Goal: Information Seeking & Learning: Learn about a topic

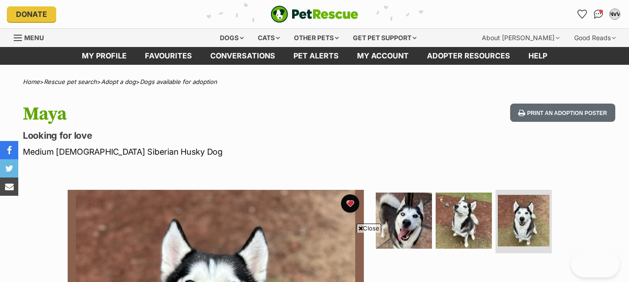
scroll to position [136, 0]
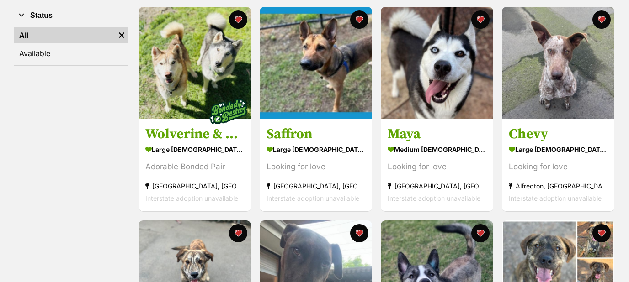
scroll to position [180, 0]
click at [317, 88] on img at bounding box center [316, 63] width 112 height 112
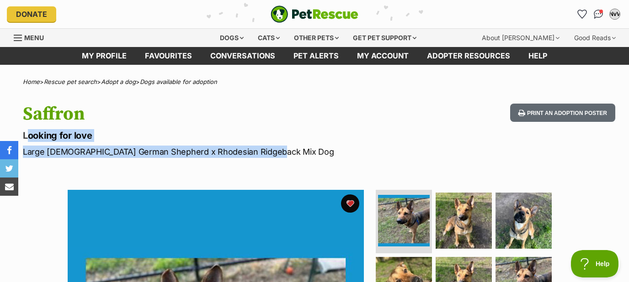
drag, startPoint x: 268, startPoint y: 152, endPoint x: 25, endPoint y: 138, distance: 243.5
click at [25, 138] on hgroup "Saffron Looking for love Large Female German Shepherd x Rhodesian Ridgeback Mix…" at bounding box center [203, 131] width 361 height 54
copy hgroup "Looking for love Large Female German Shepherd x Rhodesian Ridgeback Mix Dog"
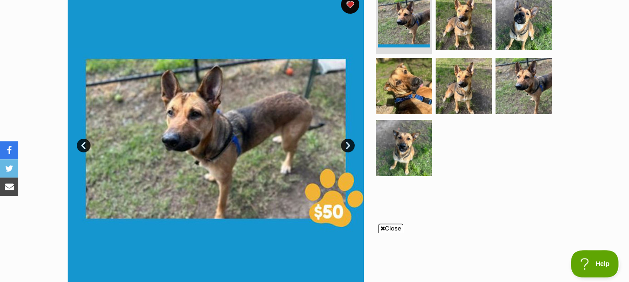
scroll to position [196, 0]
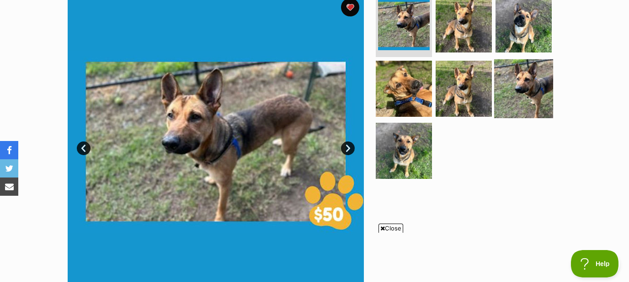
click at [544, 90] on img at bounding box center [523, 88] width 59 height 59
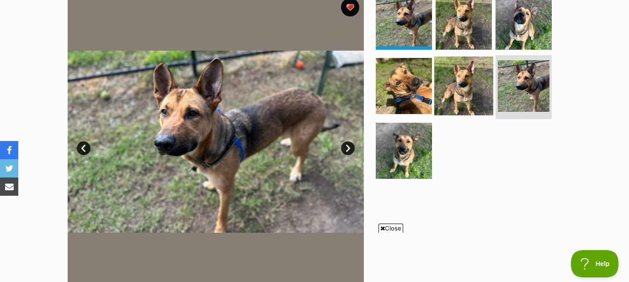
click at [467, 82] on img at bounding box center [463, 86] width 59 height 59
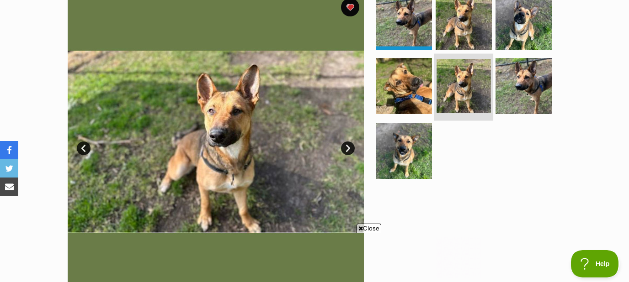
scroll to position [0, 0]
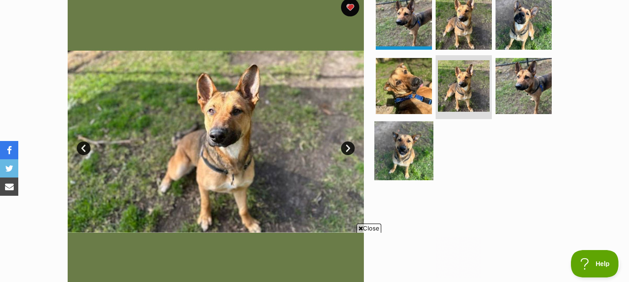
click at [412, 149] on img at bounding box center [403, 151] width 59 height 59
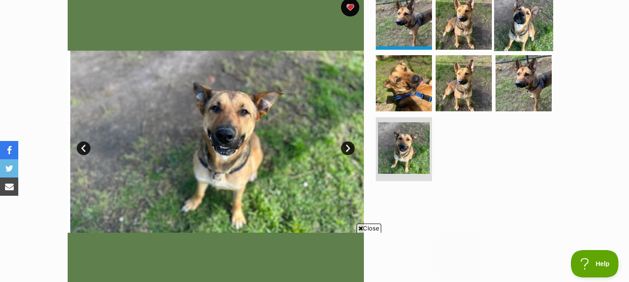
click at [526, 24] on img at bounding box center [523, 21] width 59 height 59
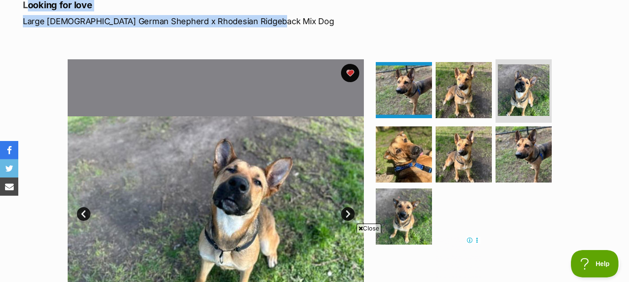
scroll to position [98, 0]
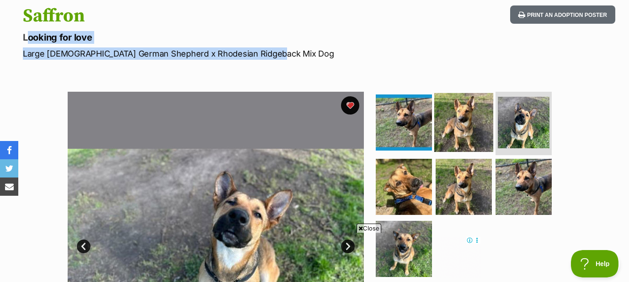
click at [461, 131] on img at bounding box center [463, 122] width 59 height 59
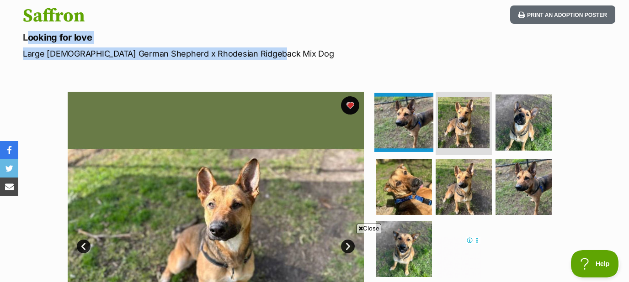
click at [418, 120] on img at bounding box center [403, 122] width 59 height 59
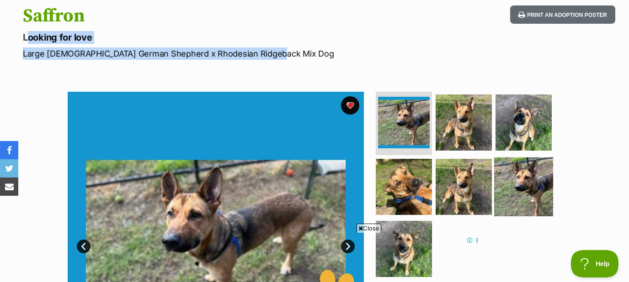
click at [534, 170] on img at bounding box center [523, 187] width 59 height 59
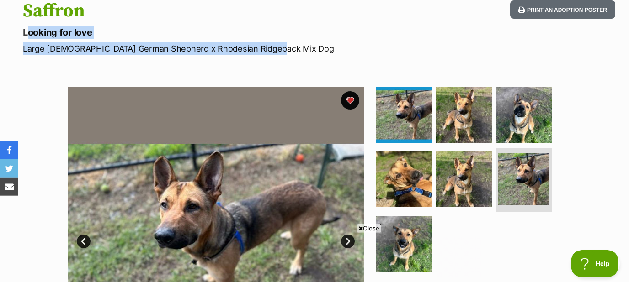
scroll to position [147, 0]
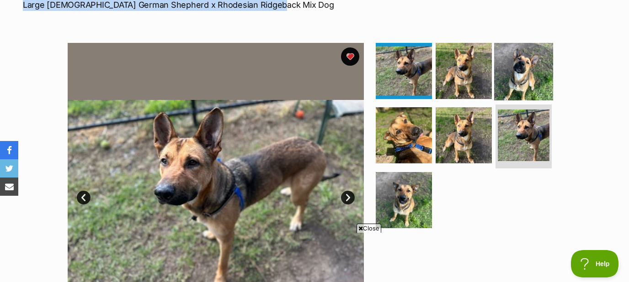
click at [532, 82] on img at bounding box center [523, 70] width 59 height 59
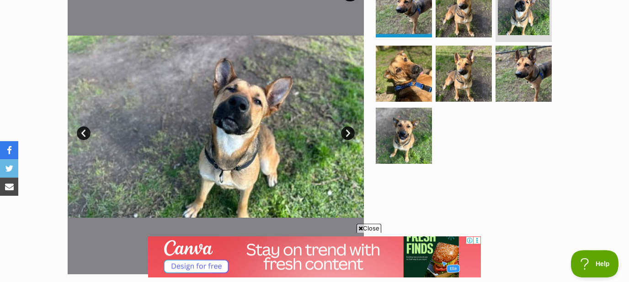
scroll to position [245, 0]
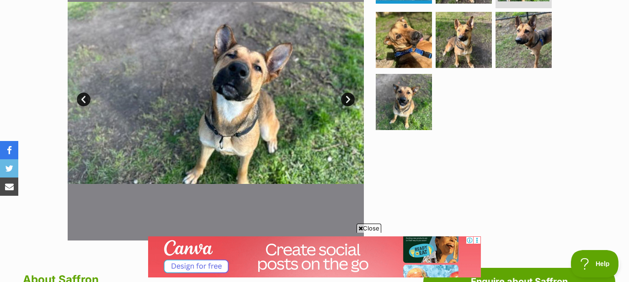
click at [349, 96] on link "Next" at bounding box center [348, 100] width 14 height 14
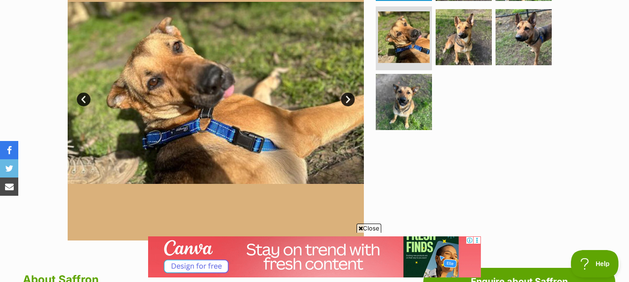
click at [349, 97] on link "Next" at bounding box center [348, 100] width 14 height 14
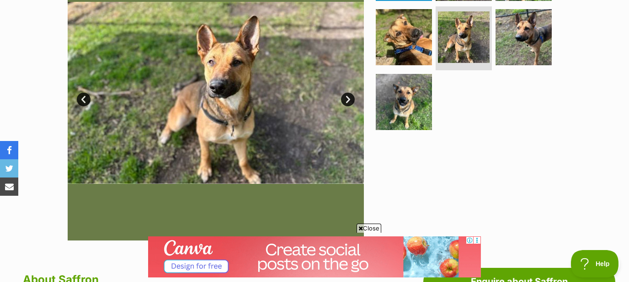
click at [349, 97] on link "Next" at bounding box center [348, 100] width 14 height 14
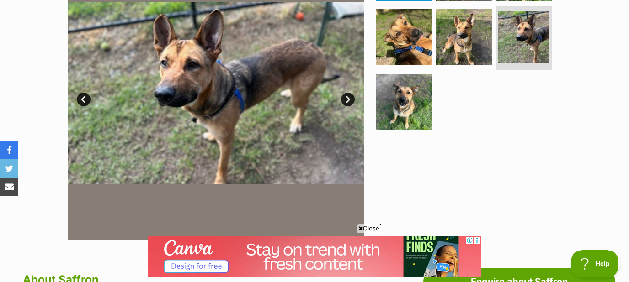
click at [349, 97] on link "Next" at bounding box center [348, 100] width 14 height 14
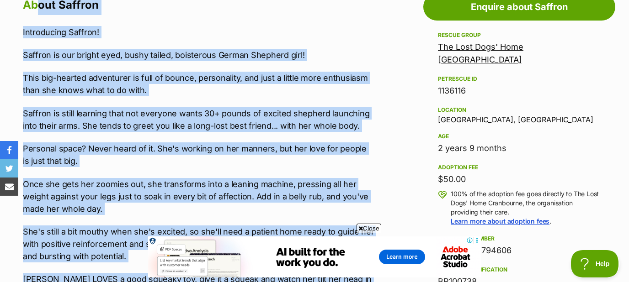
scroll to position [501, 0]
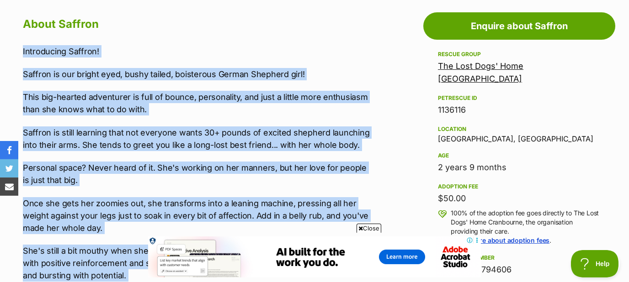
drag, startPoint x: 47, startPoint y: 159, endPoint x: 16, endPoint y: 48, distance: 115.1
click at [16, 48] on div "About Saffron Introducing Saffron! Saffron is our bright eyed, bushy tailed, bo…" at bounding box center [194, 239] width 361 height 450
copy div "Introducing Saffron! Saffron is our bright eyed, bushy tailed, boisterous Germa…"
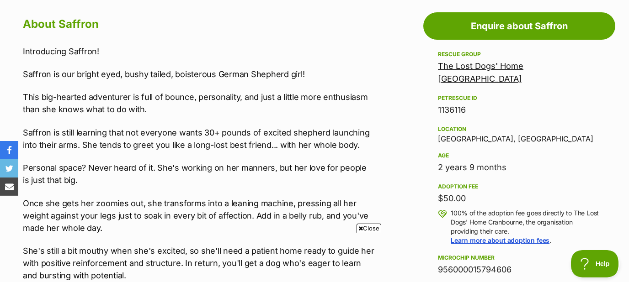
click at [433, 52] on aside "Rescue group The Lost Dogs' Home Cranbourne PetRescue ID 1136116 Location Cranb…" at bounding box center [519, 286] width 192 height 475
drag, startPoint x: 433, startPoint y: 52, endPoint x: 550, endPoint y: 179, distance: 173.0
click at [550, 179] on aside "Rescue group The Lost Dogs' Home Cranbourne PetRescue ID 1136116 Location Cranb…" at bounding box center [519, 286] width 192 height 475
copy div "Rescue group The Lost Dogs' Home Cranbourne PetRescue ID 1136116 Location Cranb…"
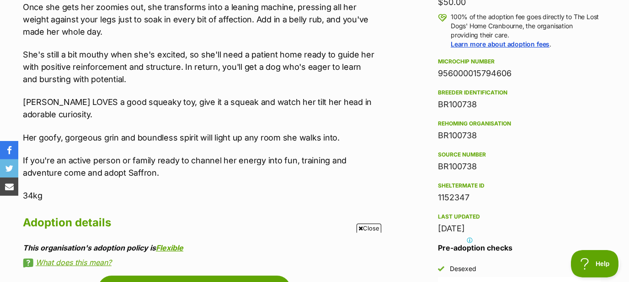
scroll to position [0, 0]
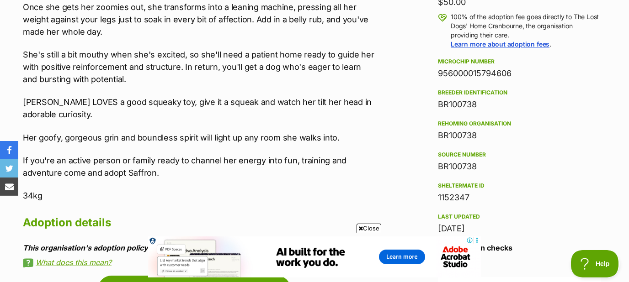
drag, startPoint x: 437, startPoint y: 47, endPoint x: 493, endPoint y: 217, distance: 179.2
click at [493, 217] on aside "Rescue group The Lost Dogs' Home Cranbourne PetRescue ID 1136116 Location Cranb…" at bounding box center [519, 89] width 192 height 475
copy div "Microchip number 956000015794606 Breeder identification BR100738 Rehoming organ…"
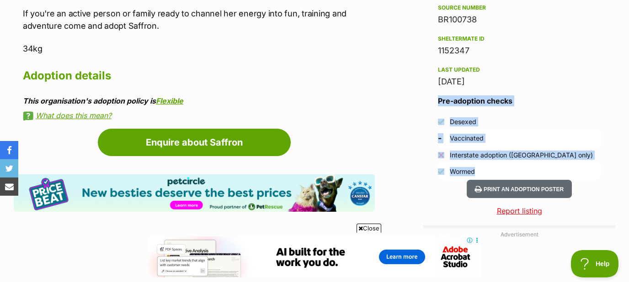
drag, startPoint x: 438, startPoint y: 86, endPoint x: 472, endPoint y: 153, distance: 74.6
click at [472, 153] on div "Pre-adoption checks Desexed - Vaccinated Interstate adoption (VIC only) Wormed" at bounding box center [519, 137] width 163 height 85
copy div "Pre-adoption checks Desexed - Vaccinated Interstate adoption (VIC only) Worme"
click at [527, 180] on button "Print an adoption poster" at bounding box center [519, 189] width 105 height 19
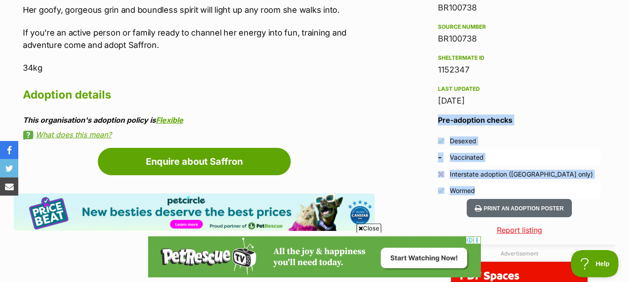
scroll to position [845, 0]
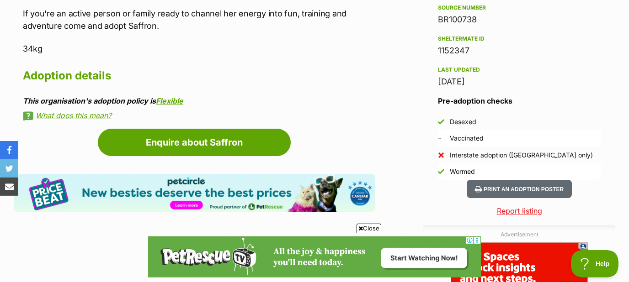
click at [382, 93] on div "Advertisement Adoption information I've been adopted! This pet is no longer ava…" at bounding box center [314, 182] width 601 height 1045
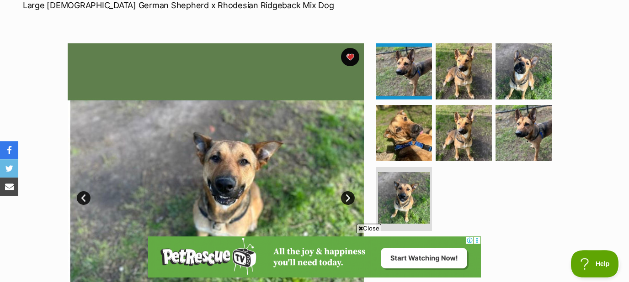
scroll to position [108, 0]
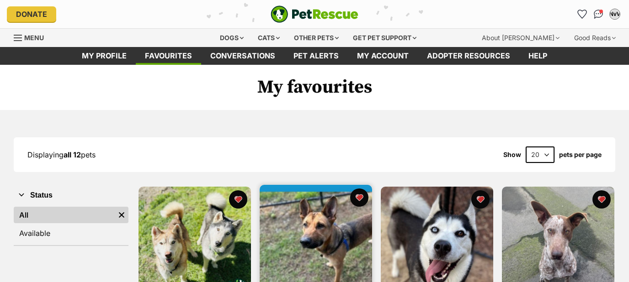
scroll to position [180, 0]
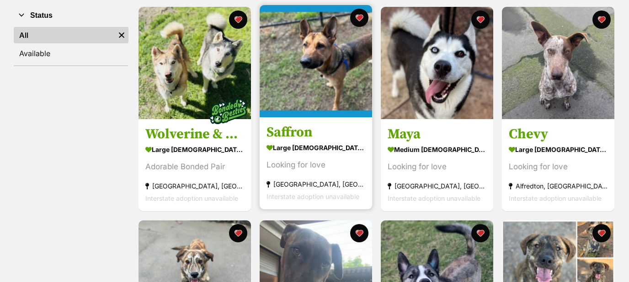
click at [331, 80] on img at bounding box center [316, 61] width 112 height 112
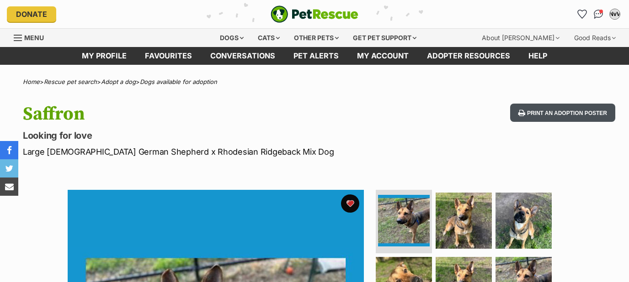
click at [570, 110] on button "Print an adoption poster" at bounding box center [562, 113] width 105 height 19
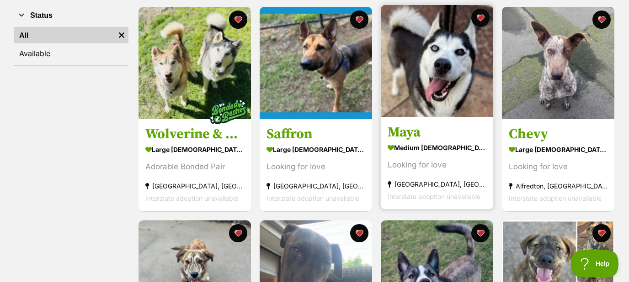
click at [428, 100] on img at bounding box center [437, 61] width 112 height 112
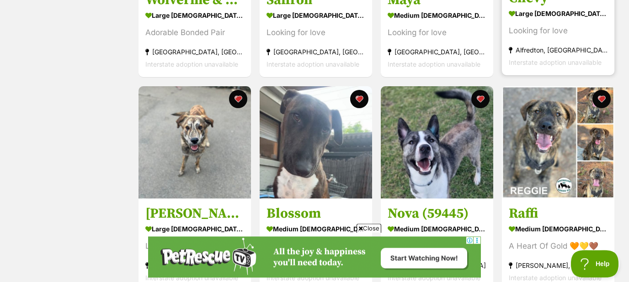
scroll to position [327, 0]
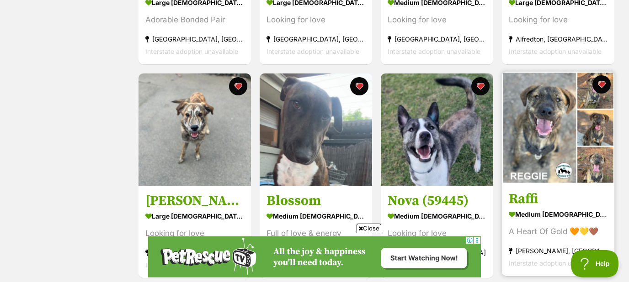
click at [546, 138] on img at bounding box center [558, 128] width 112 height 112
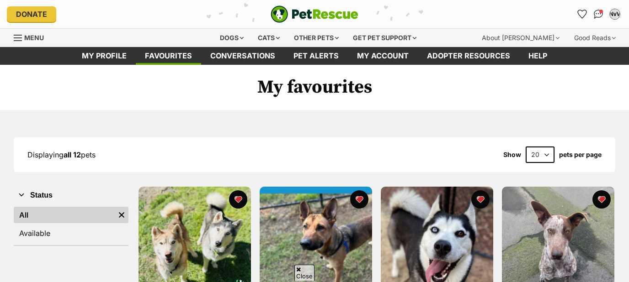
scroll to position [475, 0]
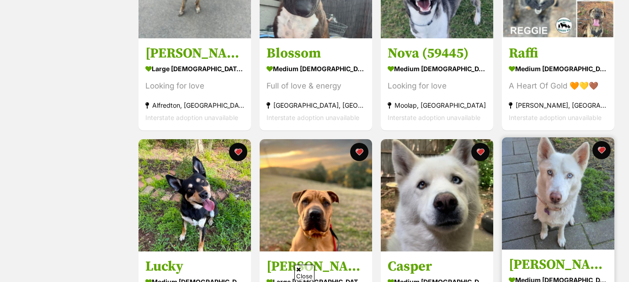
click at [558, 196] on img at bounding box center [558, 194] width 112 height 112
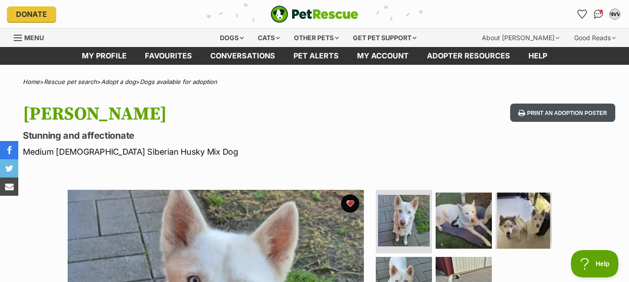
click at [557, 114] on button "Print an adoption poster" at bounding box center [562, 113] width 105 height 19
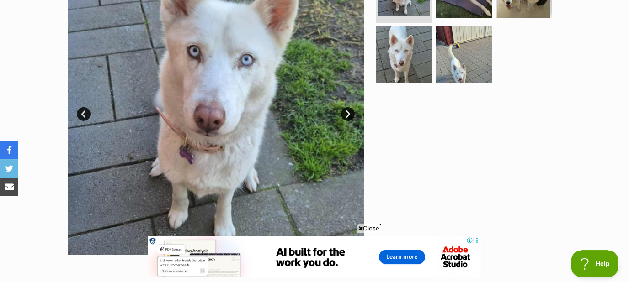
scroll to position [245, 0]
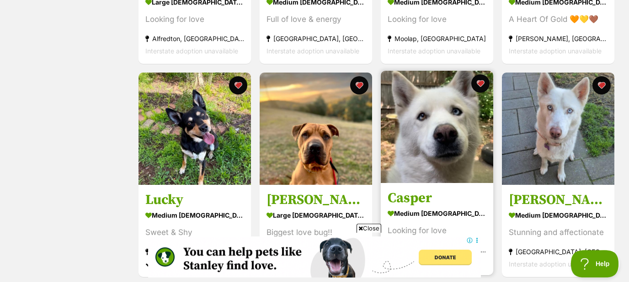
scroll to position [573, 0]
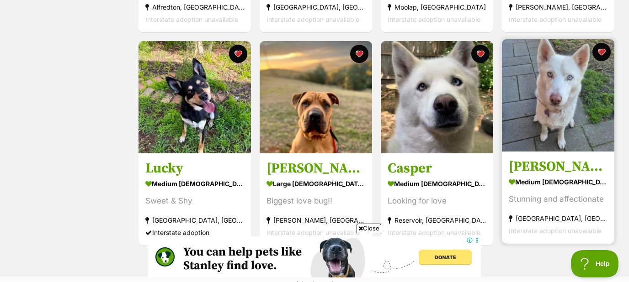
click at [568, 68] on img at bounding box center [558, 95] width 112 height 112
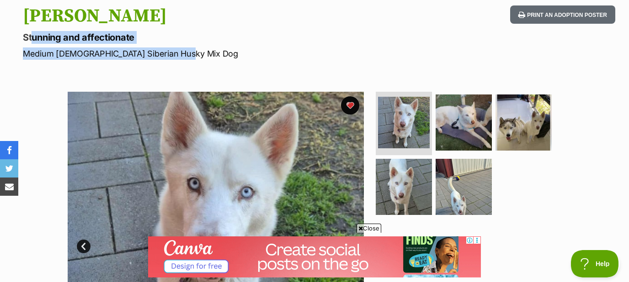
drag, startPoint x: 179, startPoint y: 54, endPoint x: 26, endPoint y: 37, distance: 153.6
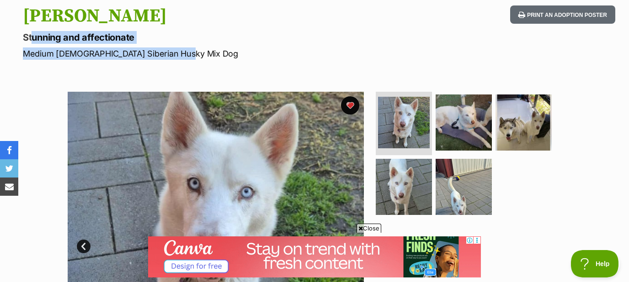
click at [26, 37] on hgroup "Ashie Stunning and affectionate Medium Female Siberian Husky Mix Dog" at bounding box center [203, 32] width 361 height 54
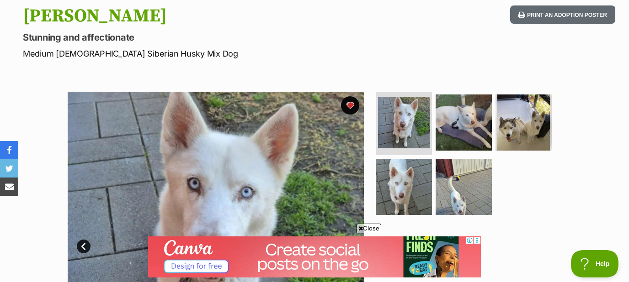
click at [26, 37] on p "Stunning and affectionate" at bounding box center [203, 37] width 361 height 13
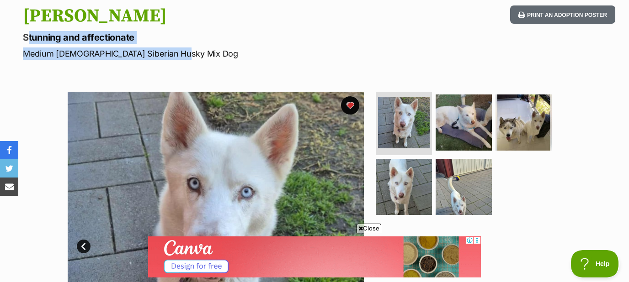
drag, startPoint x: 23, startPoint y: 37, endPoint x: 176, endPoint y: 56, distance: 154.3
click at [176, 56] on hgroup "Ashie Stunning and affectionate Medium Female Siberian Husky Mix Dog" at bounding box center [203, 32] width 361 height 54
copy hgroup "Stunning and affectionate Medium Female Siberian Husky Mix Dog"
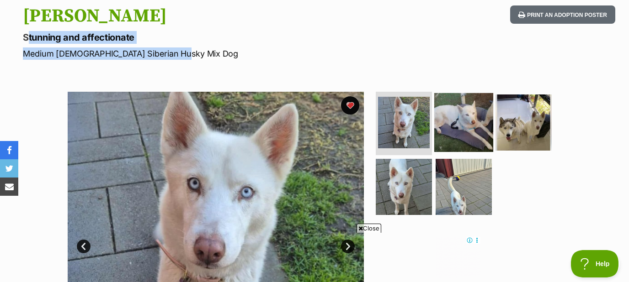
click at [467, 133] on img at bounding box center [463, 122] width 59 height 59
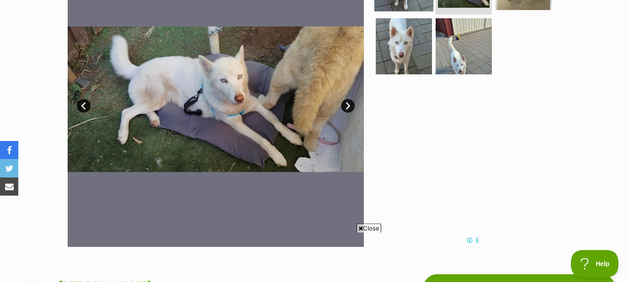
scroll to position [245, 0]
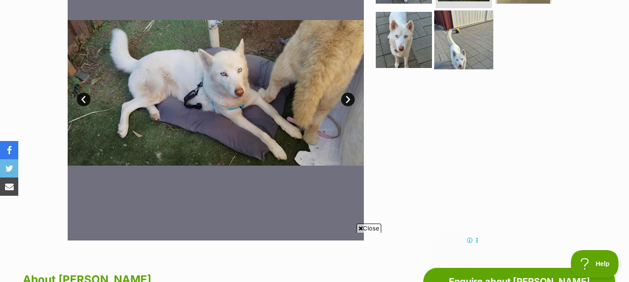
click at [470, 56] on img at bounding box center [463, 40] width 59 height 59
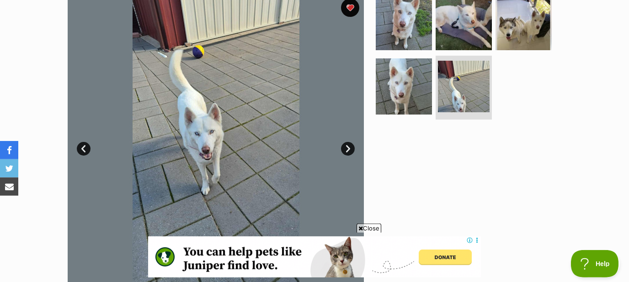
scroll to position [196, 0]
click at [348, 144] on link "Next" at bounding box center [348, 149] width 14 height 14
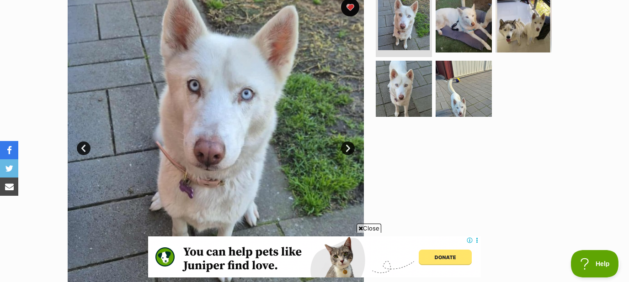
click at [348, 145] on link "Next" at bounding box center [348, 149] width 14 height 14
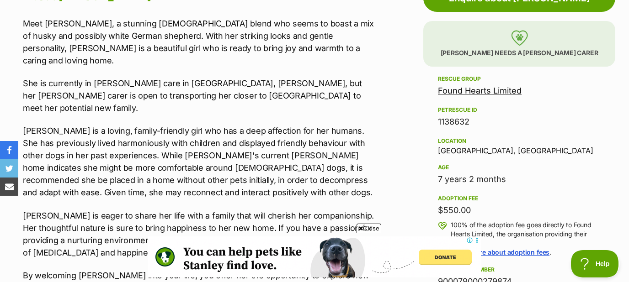
scroll to position [540, 0]
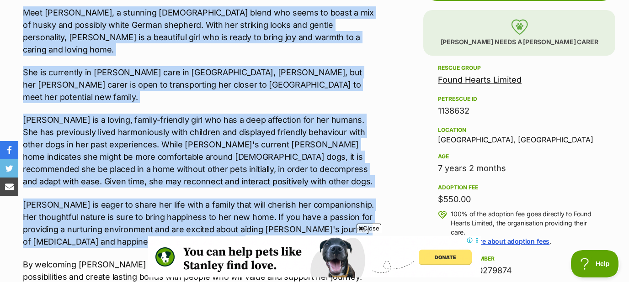
drag, startPoint x: 23, startPoint y: 11, endPoint x: 250, endPoint y: 223, distance: 310.7
click at [250, 223] on div "Meet Ashie, a stunning 7-year-old blend who seems to boast a mix of husky and p…" at bounding box center [199, 144] width 352 height 277
copy div "Meet Ashie, a stunning 7-year-old blend who seems to boast a mix of husky and p…"
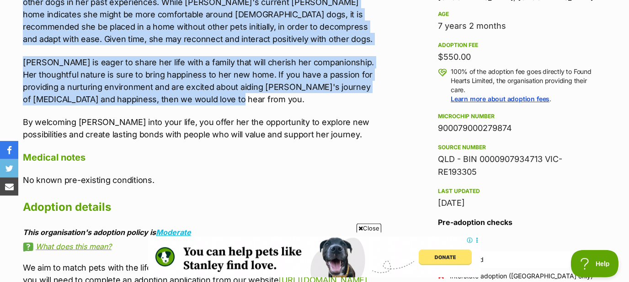
scroll to position [737, 0]
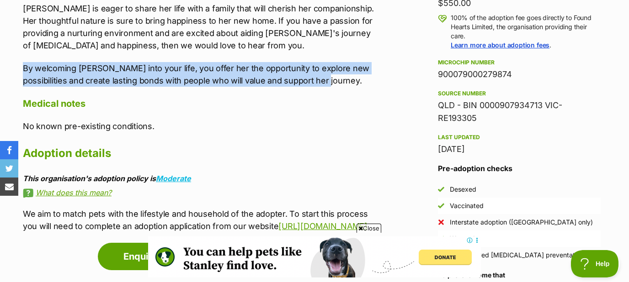
drag, startPoint x: 24, startPoint y: 43, endPoint x: 315, endPoint y: 62, distance: 291.7
click at [315, 62] on div "About Ashie Meet Ashie, a stunning 7-year-old blend who seems to boast a mix of…" at bounding box center [199, 6] width 352 height 454
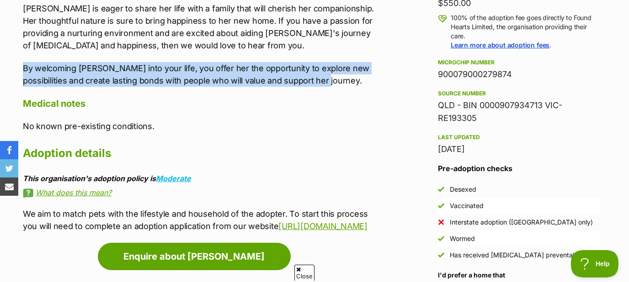
copy p "By welcoming Ashie into your life, you offer her the opportunity to explore new…"
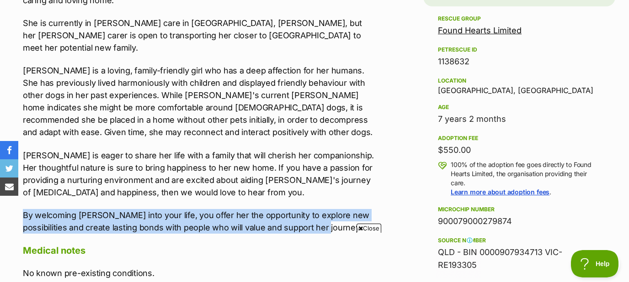
scroll to position [0, 0]
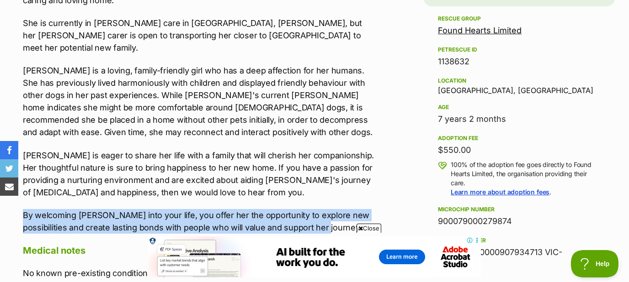
drag, startPoint x: 435, startPoint y: 17, endPoint x: 476, endPoint y: 148, distance: 137.0
click at [476, 148] on aside "Rescue group Found Hearts Limited PetRescue ID 1138632 Location Malvern, VIC Ag…" at bounding box center [519, 240] width 192 height 454
copy div "Rescue group Found Hearts Limited PetRescue ID 1138632 Location Malvern, VIC Ag…"
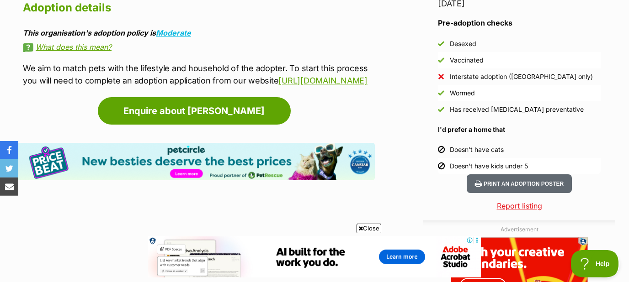
scroll to position [884, 0]
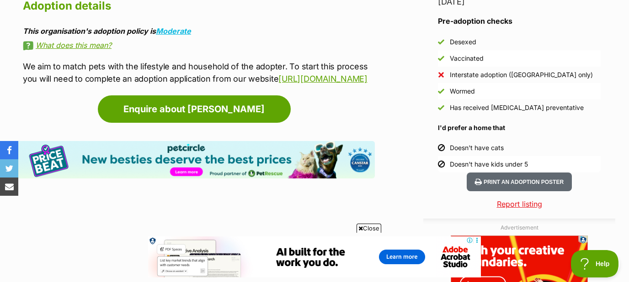
drag, startPoint x: 438, startPoint y: 22, endPoint x: 532, endPoint y: 166, distance: 172.0
click at [532, 166] on div "Pre-adoption checks Desexed Vaccinated Interstate adoption (VIC only) Wormed Ha…" at bounding box center [519, 94] width 163 height 157
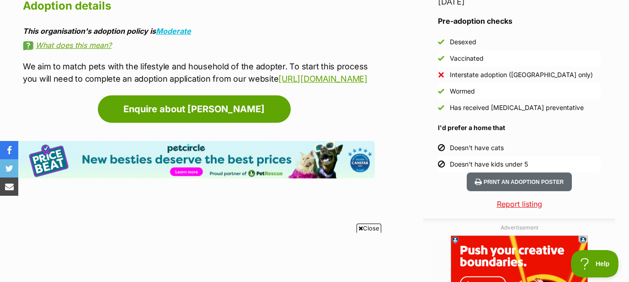
copy div "Pre-adoption checks Desexed Vaccinated Interstate adoption (VIC only) Wormed Ha…"
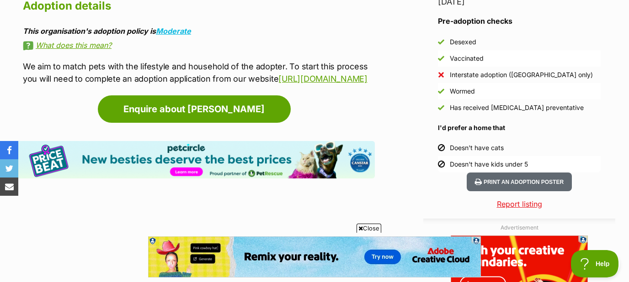
scroll to position [0, 0]
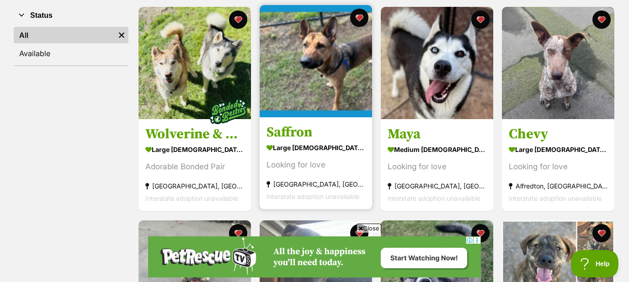
click at [324, 72] on img at bounding box center [316, 61] width 112 height 112
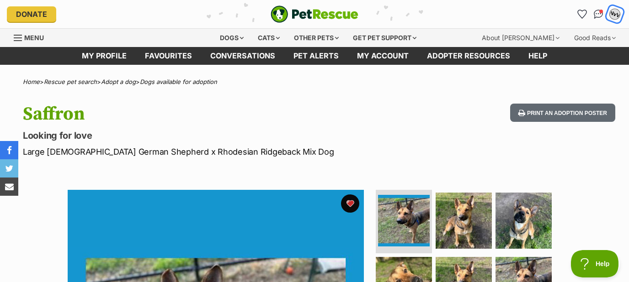
click at [615, 11] on div "NvV" at bounding box center [615, 14] width 12 height 12
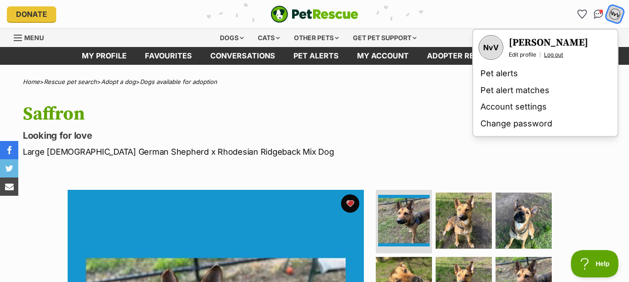
click at [556, 53] on link "Log out" at bounding box center [553, 54] width 19 height 7
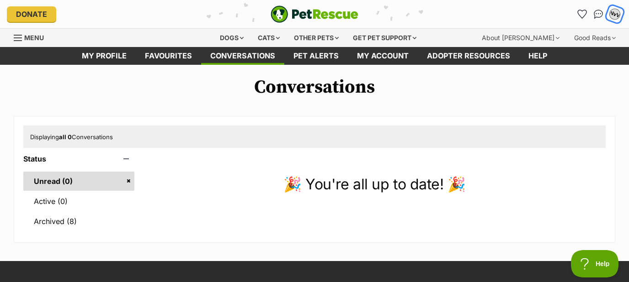
click at [614, 11] on div "NvV" at bounding box center [615, 14] width 12 height 12
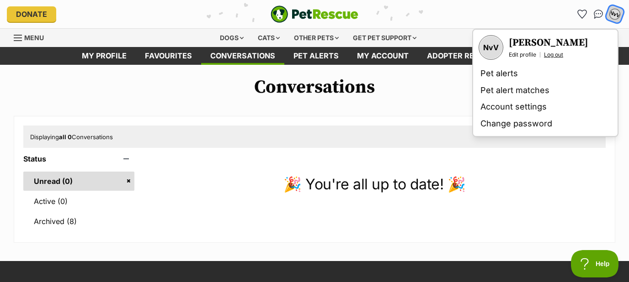
click at [552, 52] on link "Log out" at bounding box center [553, 54] width 19 height 7
